Goal: Find specific page/section

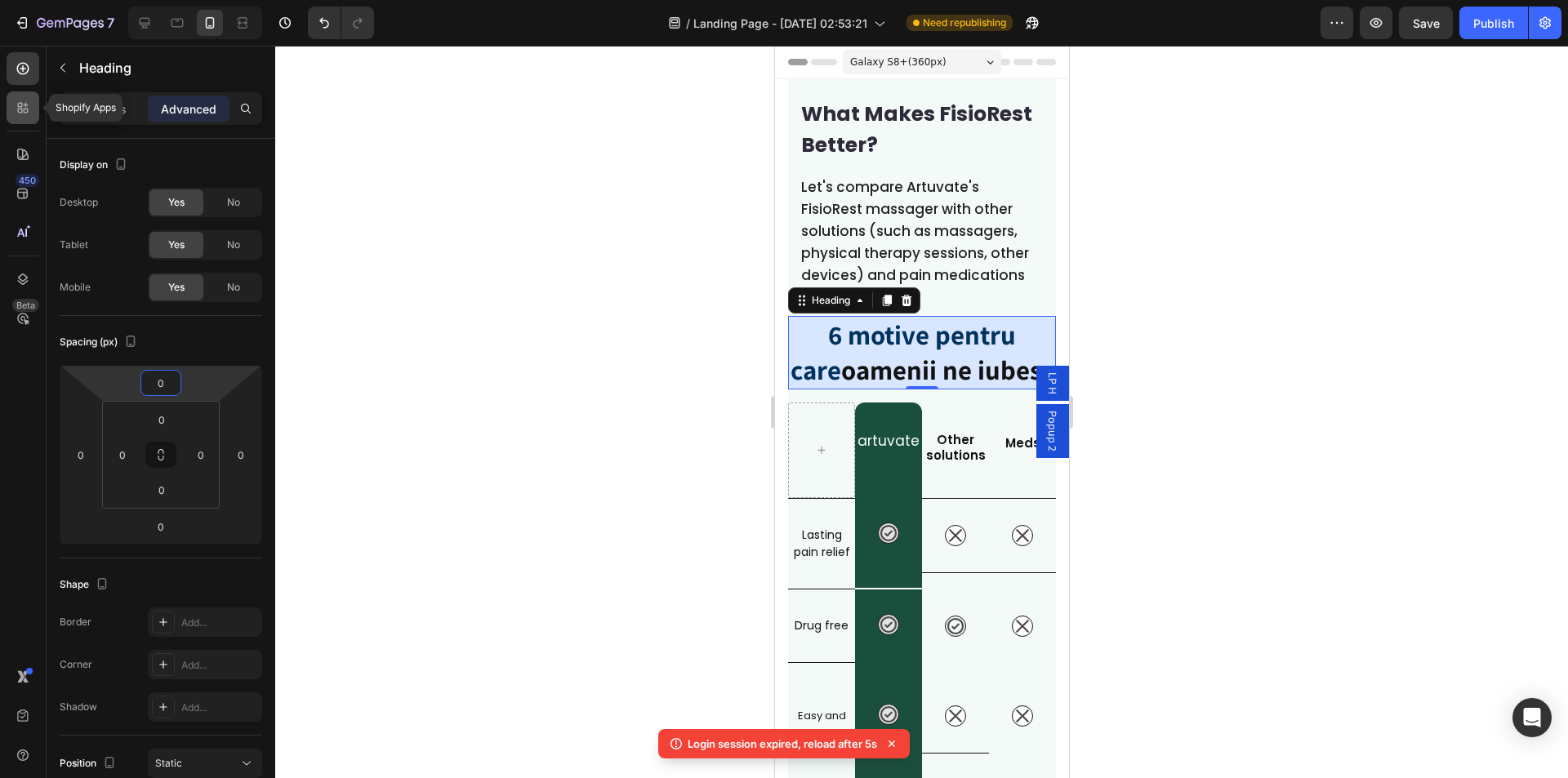
click at [13, 114] on div at bounding box center [22, 107] width 33 height 33
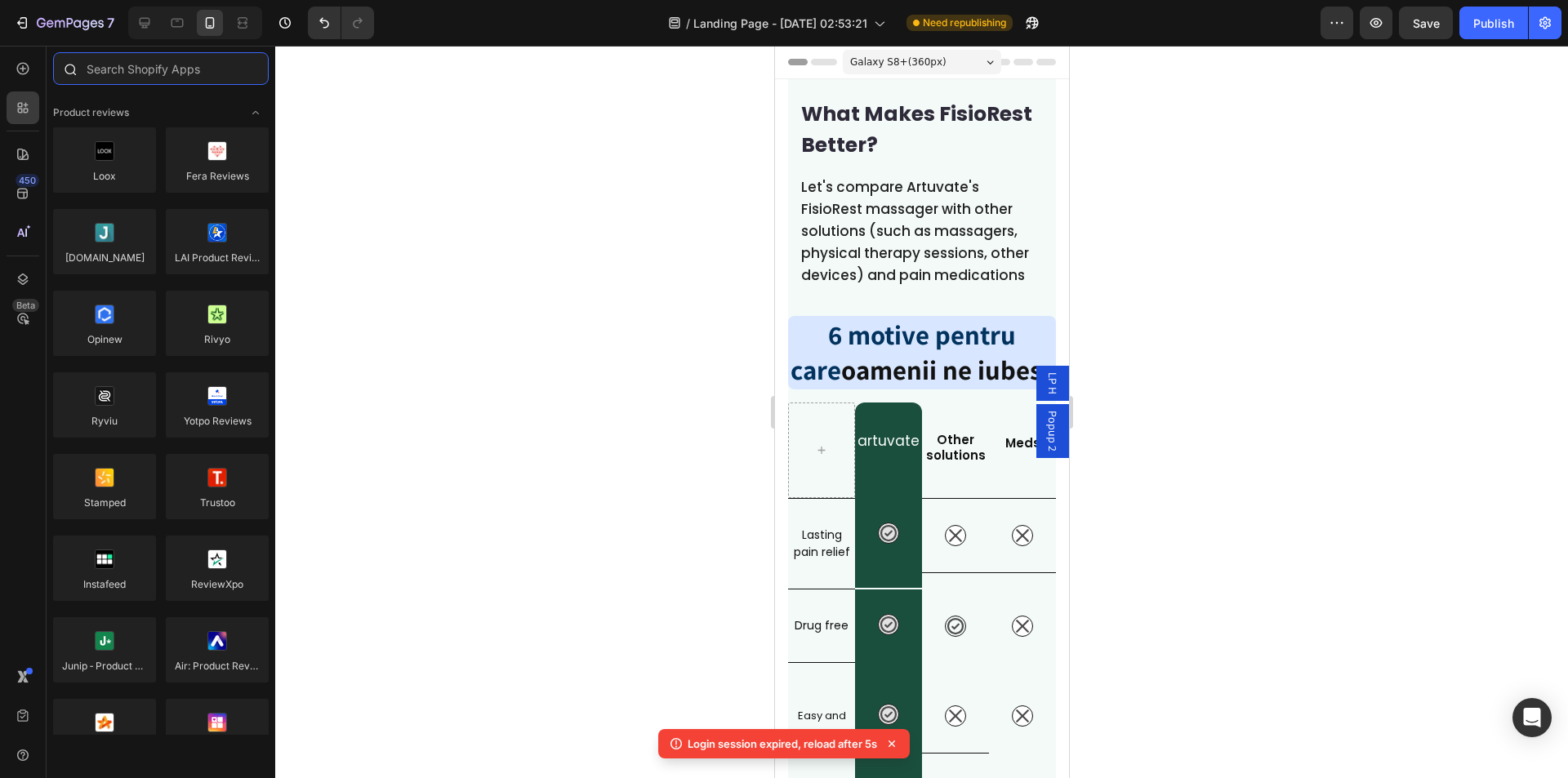
click at [136, 72] on input "text" at bounding box center [160, 68] width 215 height 33
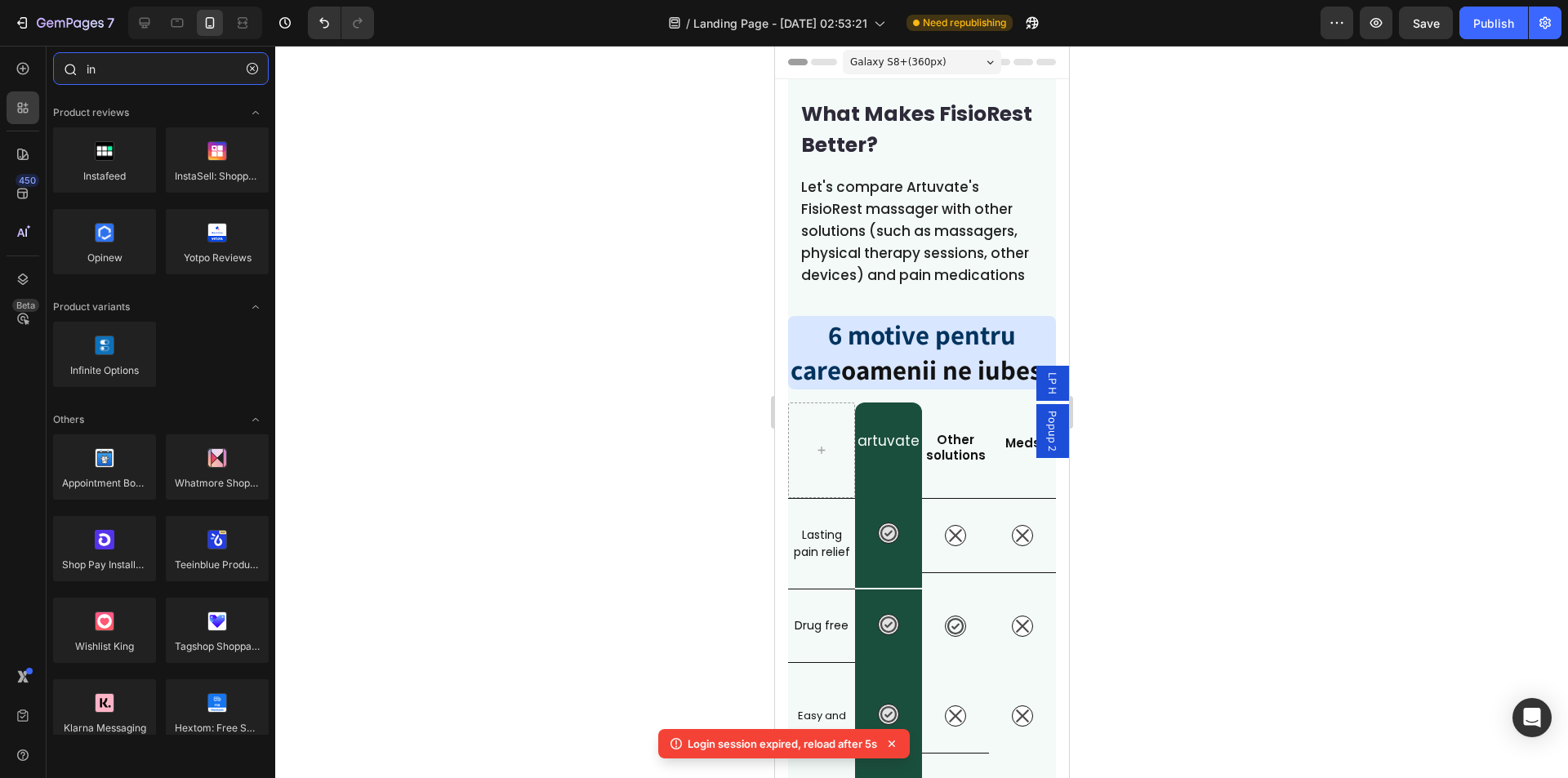
type input "i"
type input "í"
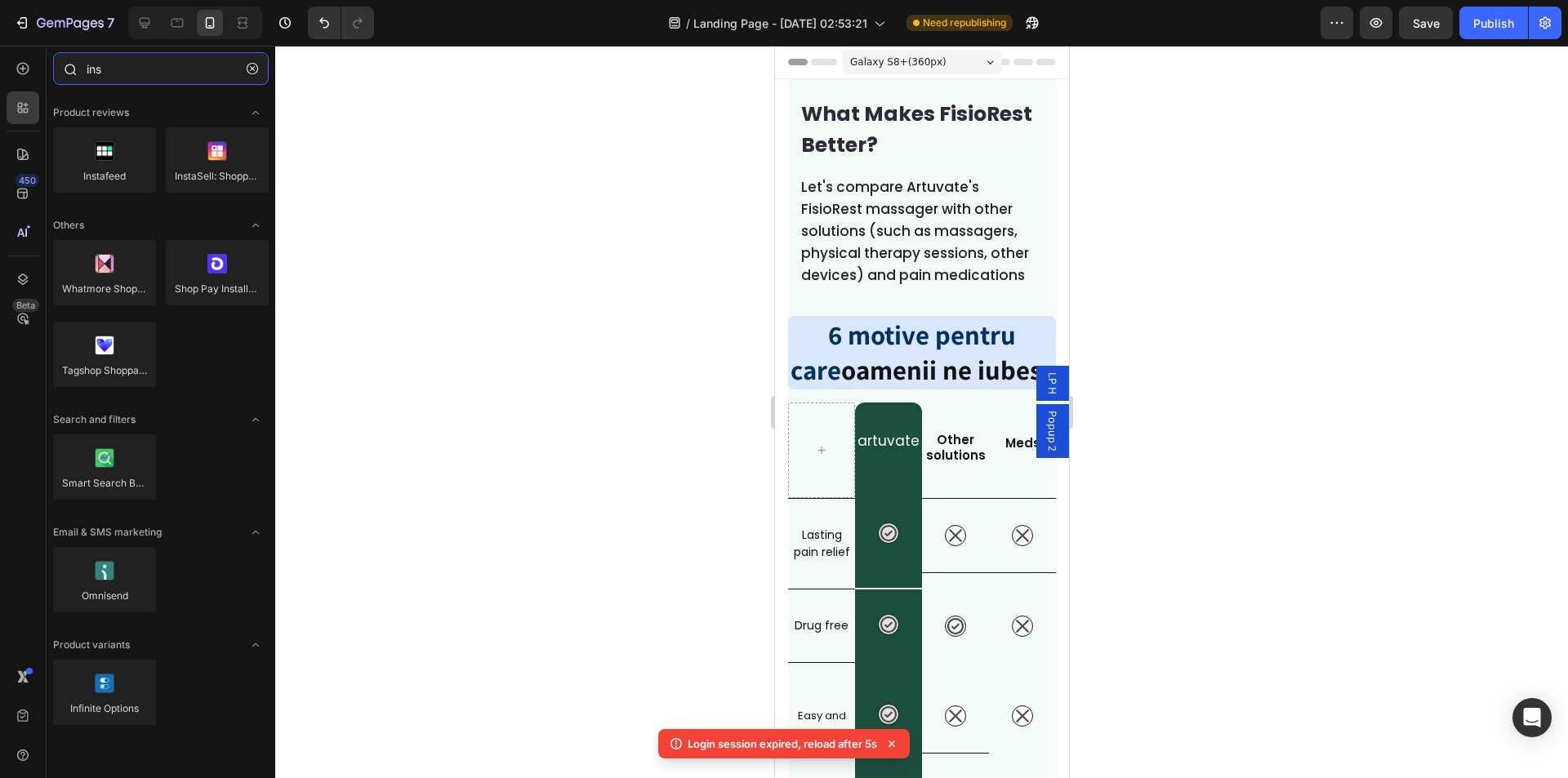
type input "ins"
